Goal: Information Seeking & Learning: Compare options

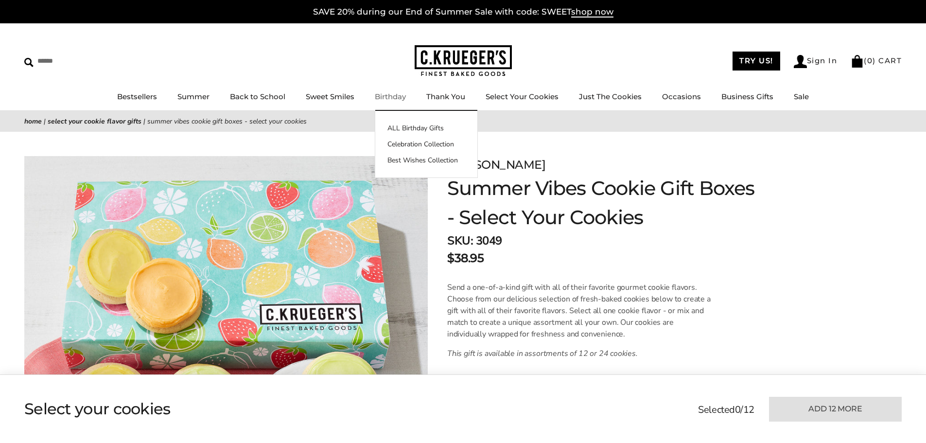
click at [386, 99] on link "Birthday" at bounding box center [390, 96] width 31 height 9
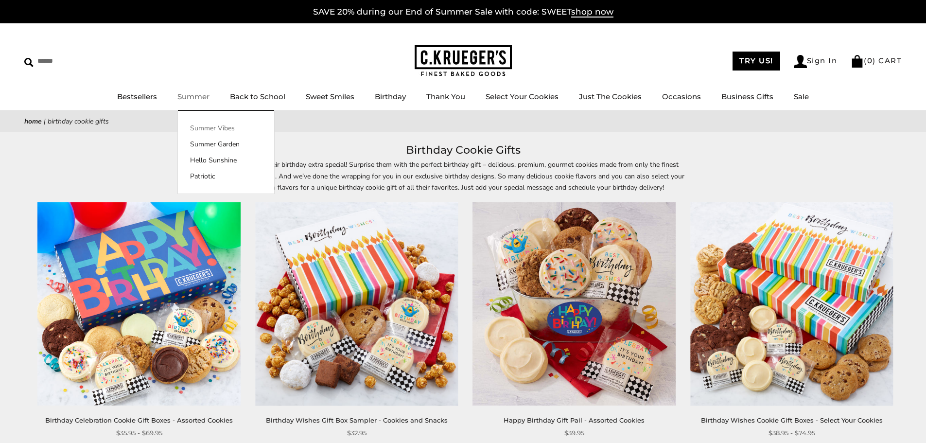
click at [215, 126] on link "Summer Vibes" at bounding box center [226, 128] width 96 height 10
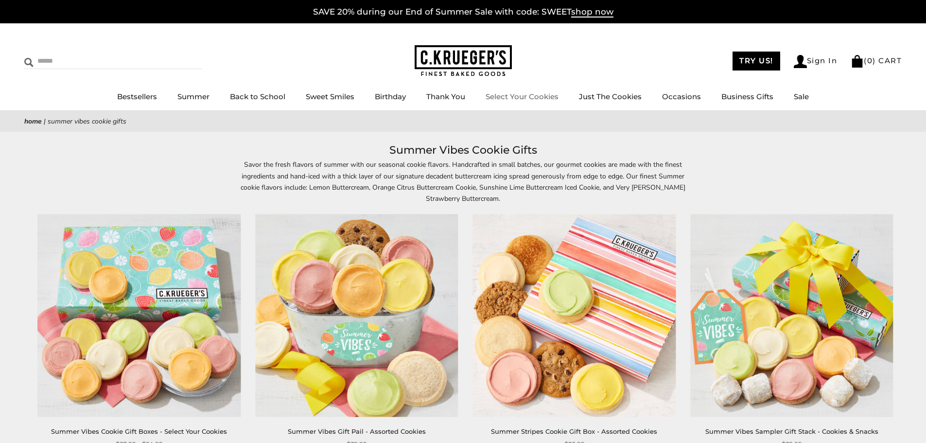
click at [100, 61] on input "Search" at bounding box center [82, 60] width 116 height 15
type input "****"
click at [176, 53] on input "******" at bounding box center [189, 59] width 26 height 13
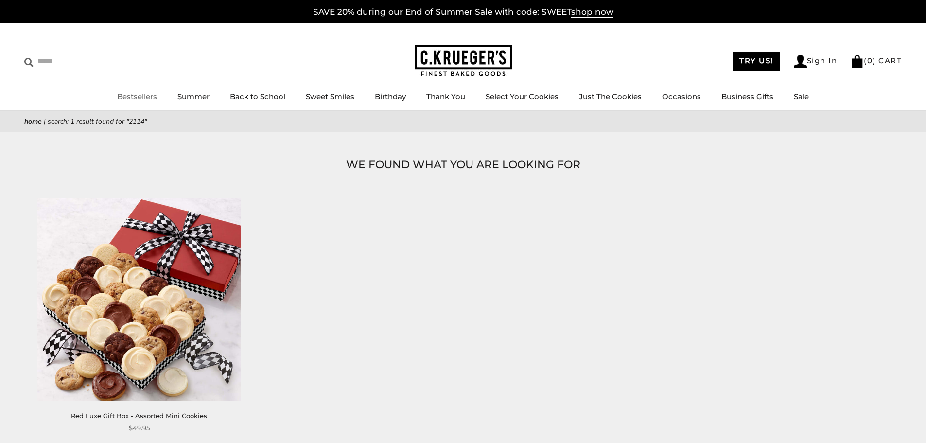
click at [83, 68] on input "Search" at bounding box center [82, 60] width 116 height 15
type input "***"
drag, startPoint x: 57, startPoint y: 62, endPoint x: 4, endPoint y: 66, distance: 53.1
click at [4, 66] on div "*** ****** TRY US! Sign In ( 0 ) CART ( 0 ) CART Bestsellers Summer Summer Vibe…" at bounding box center [463, 66] width 926 height 87
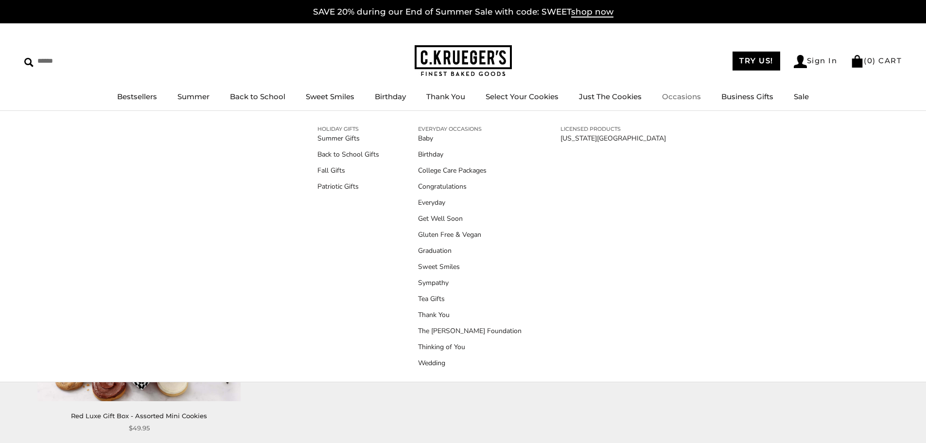
click at [673, 95] on link "Occasions" at bounding box center [681, 96] width 39 height 9
click at [433, 280] on link "Sympathy" at bounding box center [470, 283] width 104 height 10
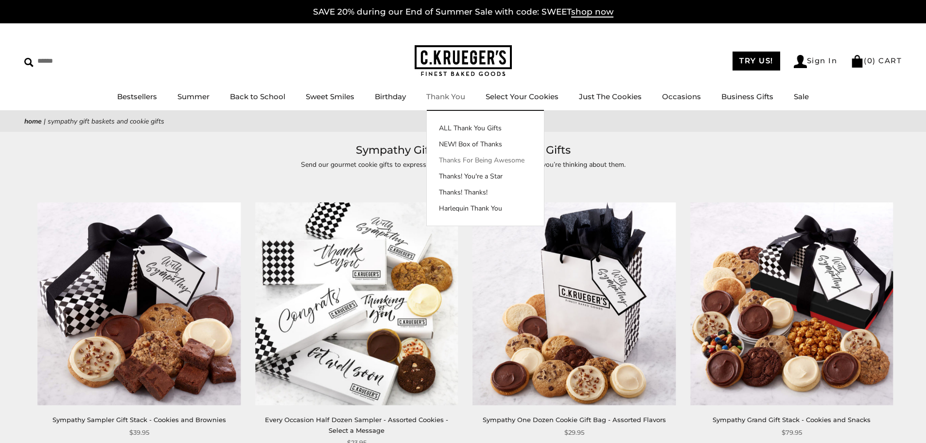
click at [457, 160] on link "Thanks For Being Awesome" at bounding box center [485, 160] width 117 height 10
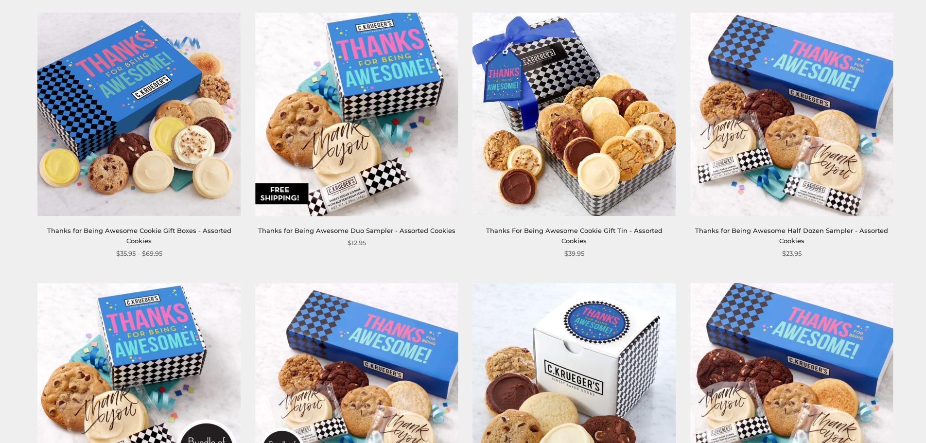
scroll to position [97, 0]
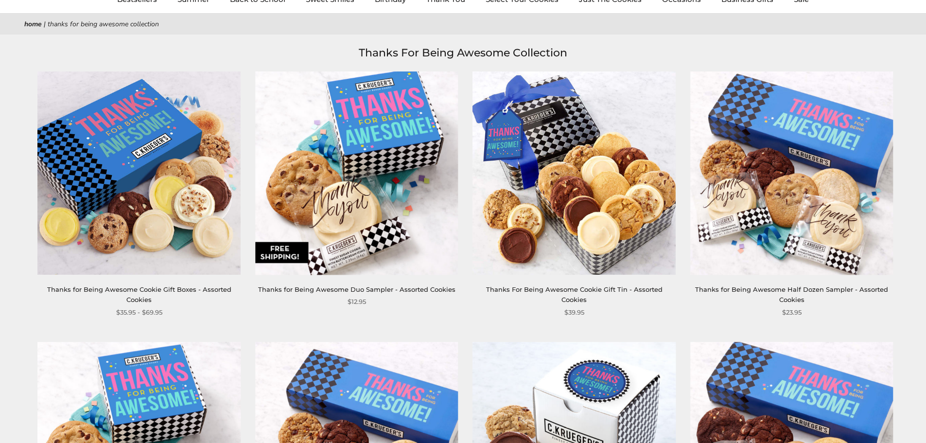
click at [514, 145] on img at bounding box center [574, 172] width 203 height 203
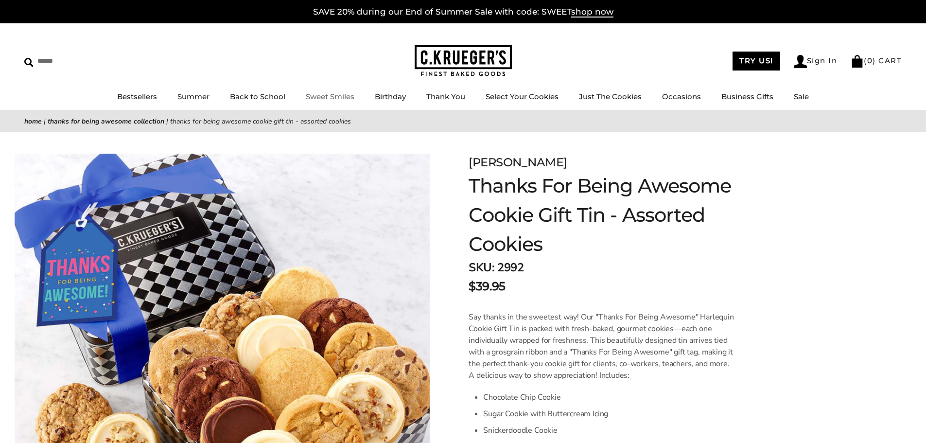
click at [359, 98] on ul "Bestsellers Summer Summer Vibes Summer Garden Hello Sunshine Patriotic Back to …" at bounding box center [463, 101] width 926 height 22
click at [340, 99] on link "Sweet Smiles" at bounding box center [330, 96] width 49 height 9
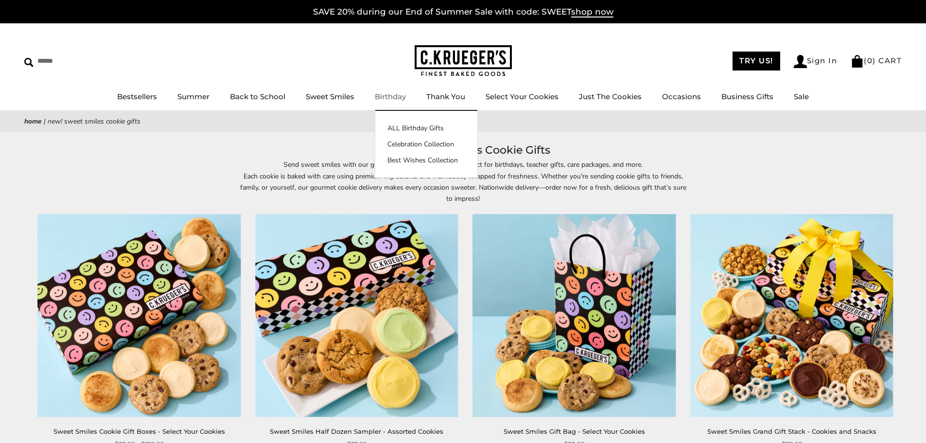
click at [392, 99] on link "Birthday" at bounding box center [390, 96] width 31 height 9
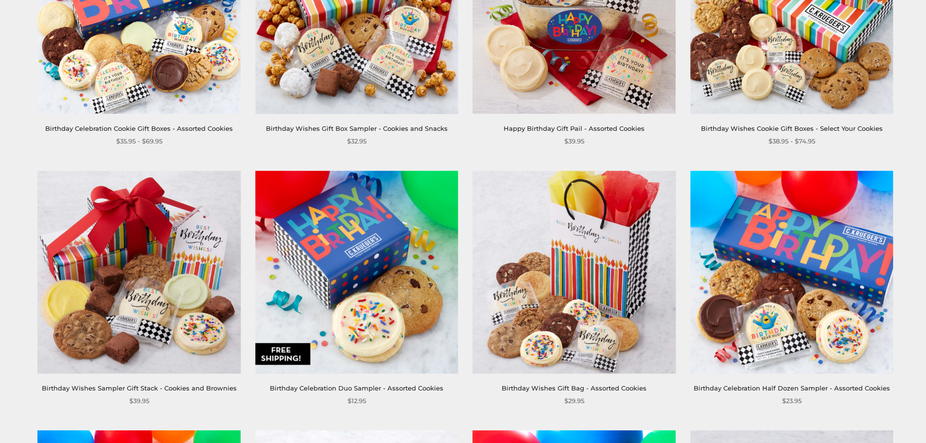
click at [402, 241] on img at bounding box center [356, 272] width 203 height 203
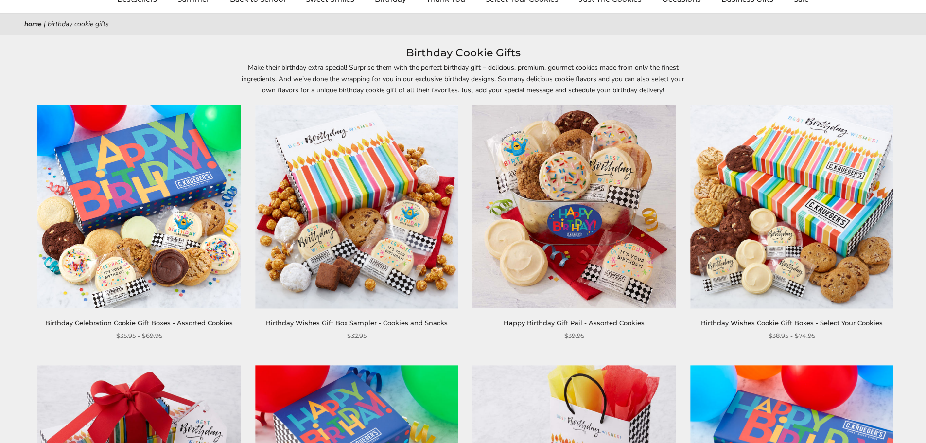
click at [557, 216] on img at bounding box center [574, 206] width 203 height 203
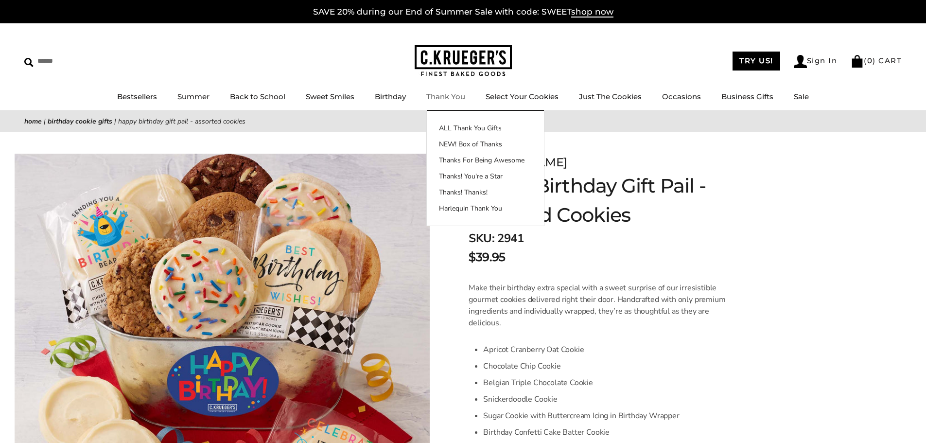
click at [451, 95] on link "Thank You" at bounding box center [445, 96] width 39 height 9
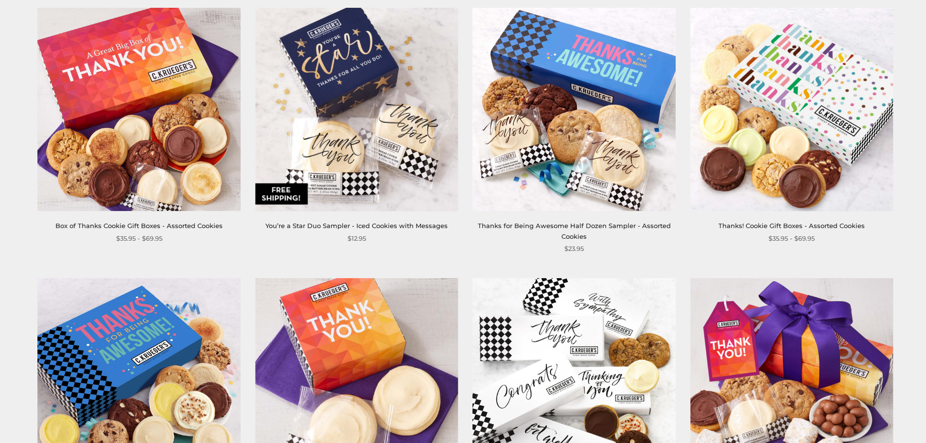
click at [118, 129] on img at bounding box center [139, 109] width 203 height 203
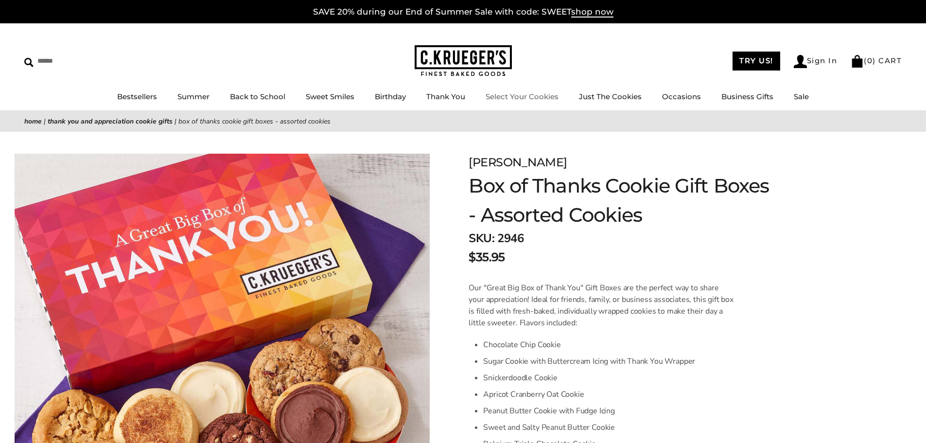
click at [445, 95] on link "Thank You" at bounding box center [445, 96] width 39 height 9
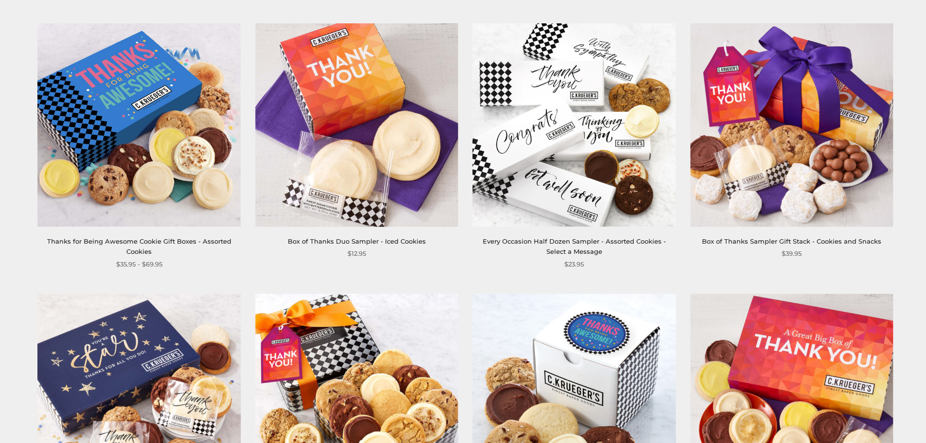
scroll to position [437, 0]
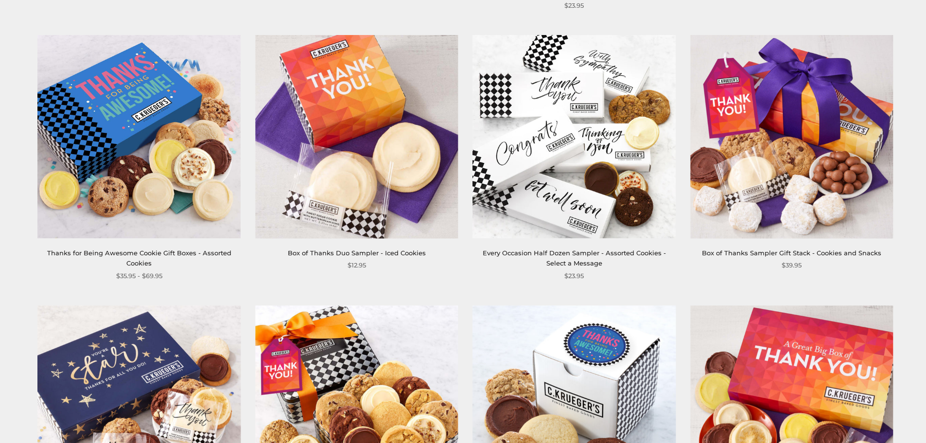
click at [201, 123] on img at bounding box center [139, 136] width 203 height 203
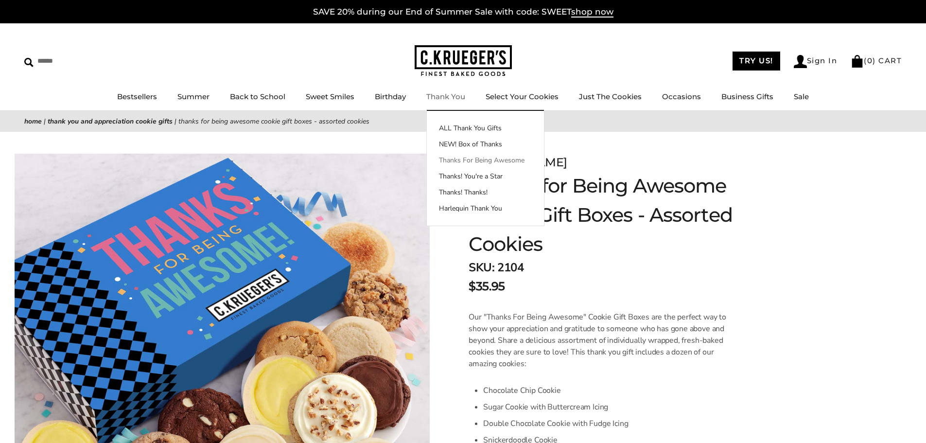
click at [476, 157] on link "Thanks For Being Awesome" at bounding box center [485, 160] width 117 height 10
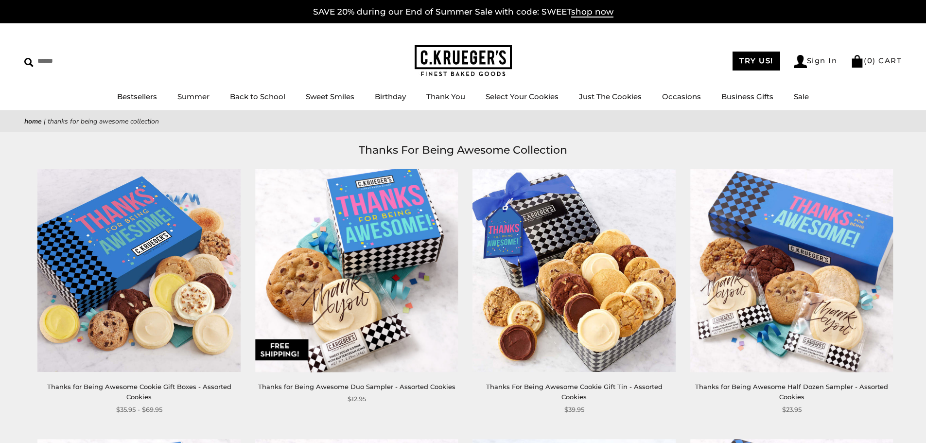
click at [560, 273] on img at bounding box center [574, 270] width 203 height 203
